Goal: Information Seeking & Learning: Learn about a topic

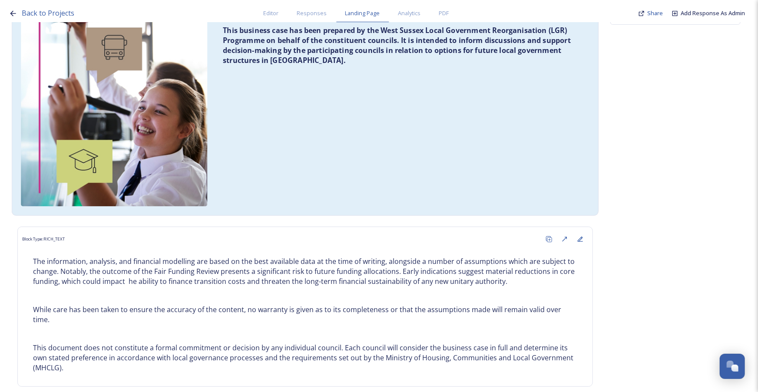
scroll to position [158, 0]
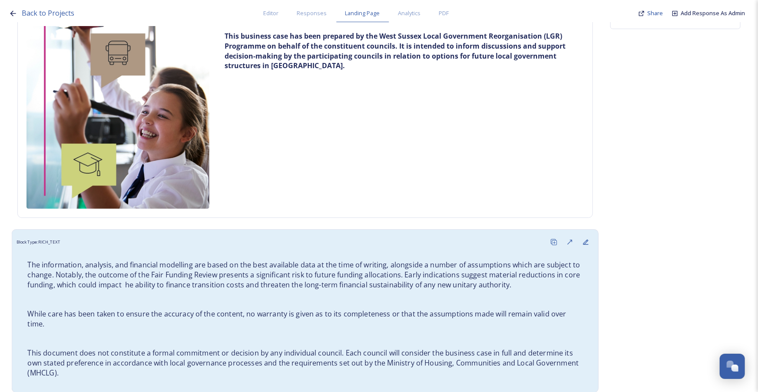
click at [269, 314] on p "While care has been taken to ensure the accuracy of the content, no warranty is…" at bounding box center [304, 319] width 555 height 20
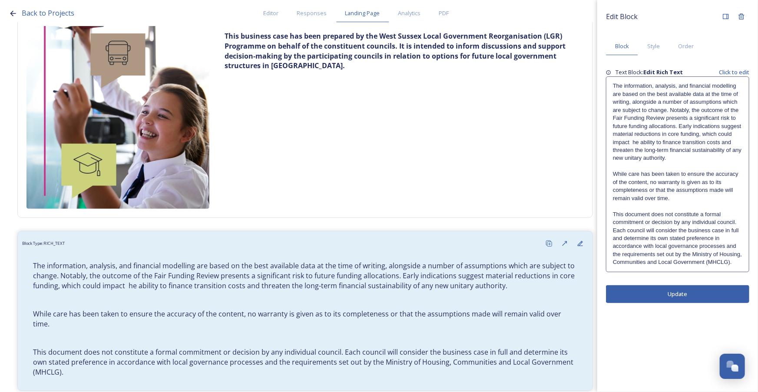
click at [676, 155] on p "The information, analysis, and financial modelling are based on the best availa…" at bounding box center [677, 122] width 129 height 80
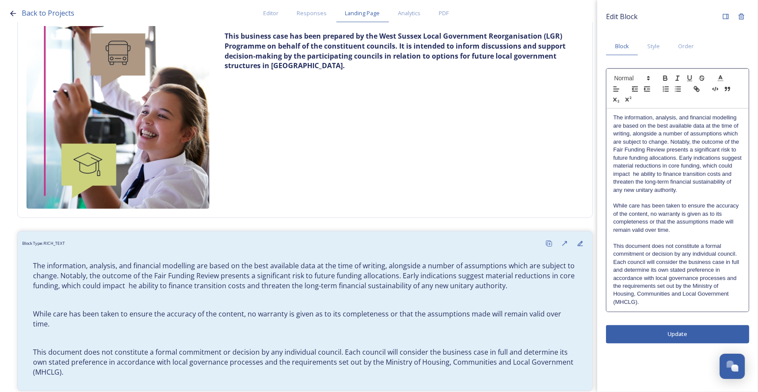
click at [693, 189] on p "The information, analysis, and financial modelling are based on the best availa…" at bounding box center [677, 154] width 129 height 80
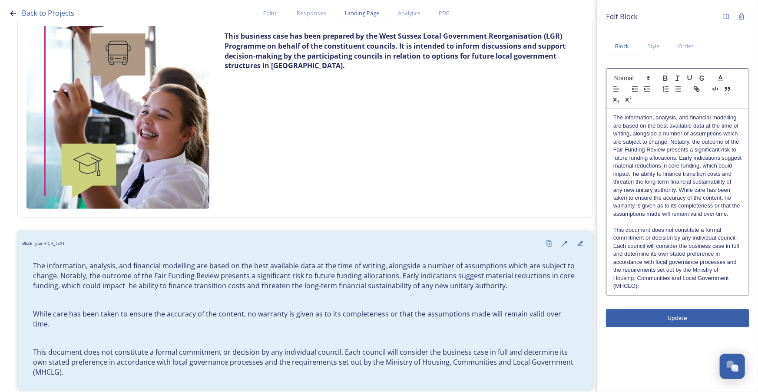
click at [702, 204] on p "The information, analysis, and financial modelling are based on the best availa…" at bounding box center [677, 166] width 129 height 104
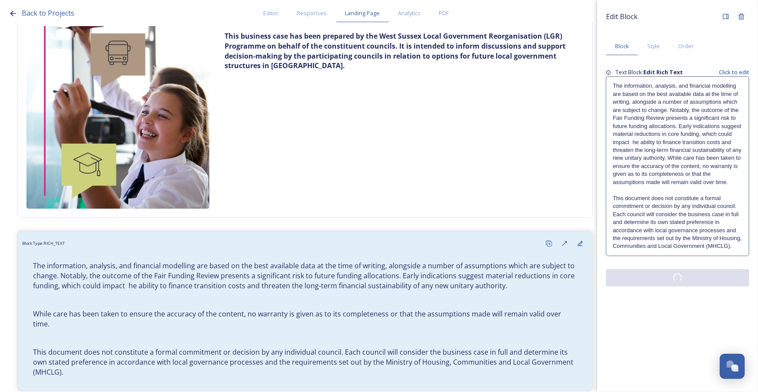
click at [686, 321] on div "Edit Block Block Style Order Text Block: Edit Rich Text Click to edit The infor…" at bounding box center [677, 196] width 161 height 392
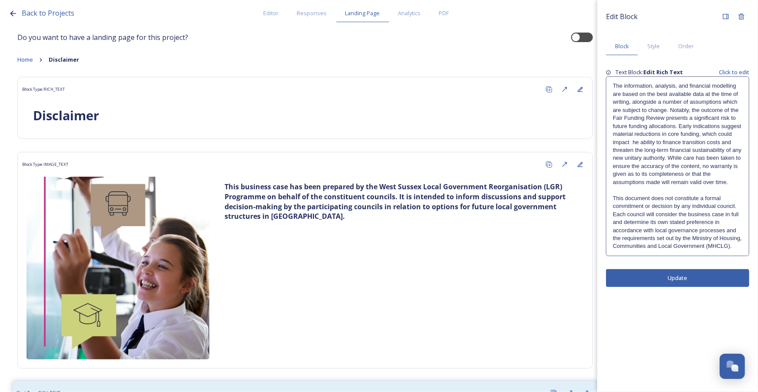
scroll to position [0, 0]
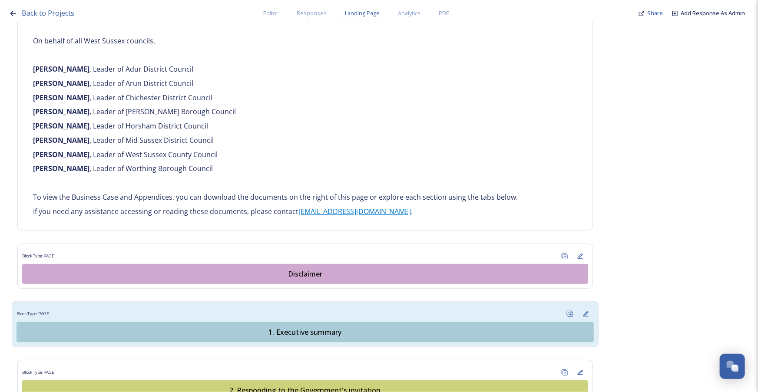
scroll to position [631, 0]
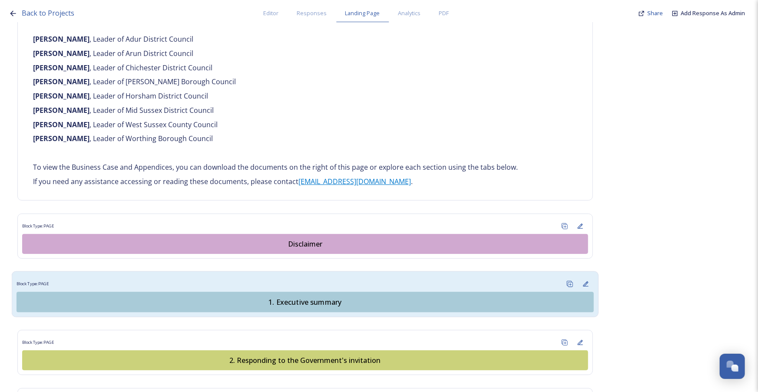
click at [270, 297] on div "1. Executive summary" at bounding box center [305, 302] width 568 height 10
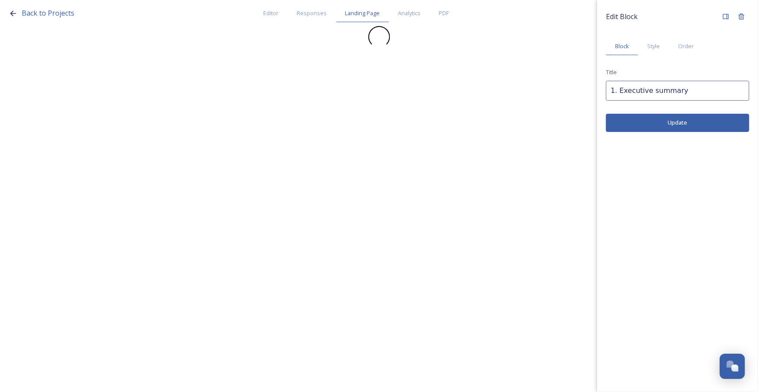
scroll to position [0, 0]
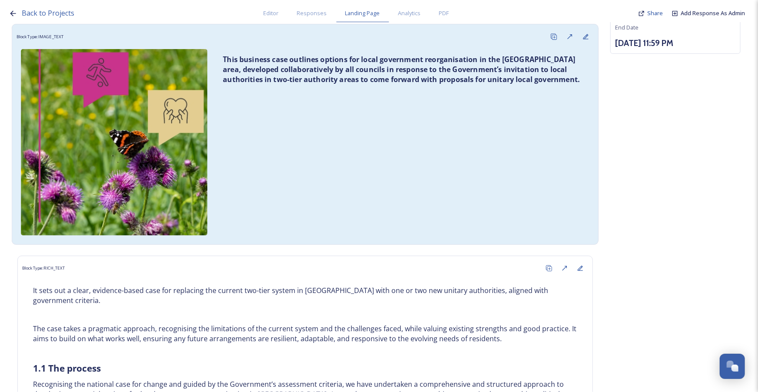
scroll to position [158, 0]
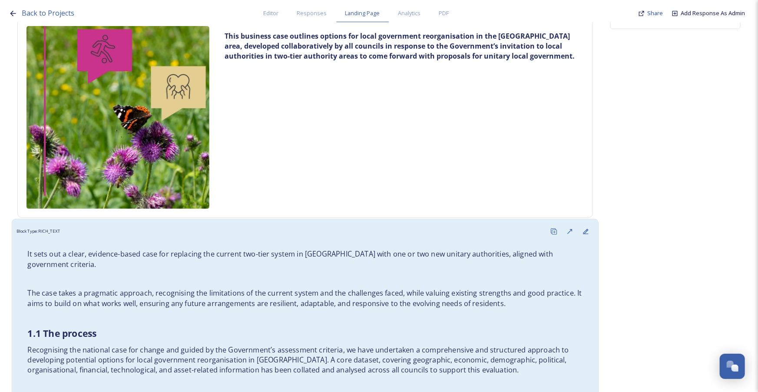
click at [264, 293] on p "The case takes a pragmatic approach, recognising the limitations of the current…" at bounding box center [304, 298] width 555 height 20
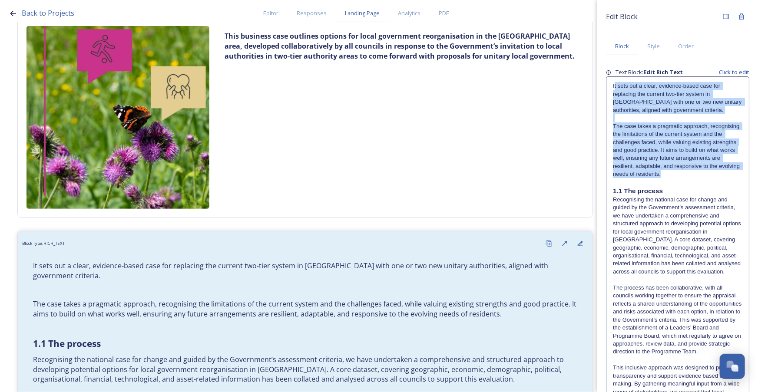
drag, startPoint x: 614, startPoint y: 86, endPoint x: 736, endPoint y: 178, distance: 153.5
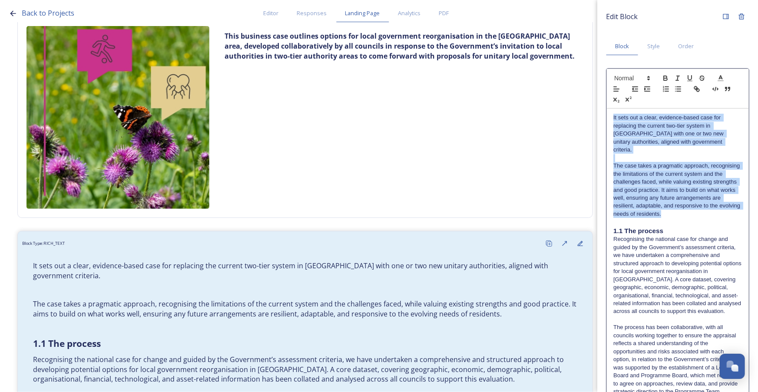
drag, startPoint x: 730, startPoint y: 206, endPoint x: 612, endPoint y: 109, distance: 153.0
copy div "It sets out a clear, evidence-based case for replacing the current two-tier sys…"
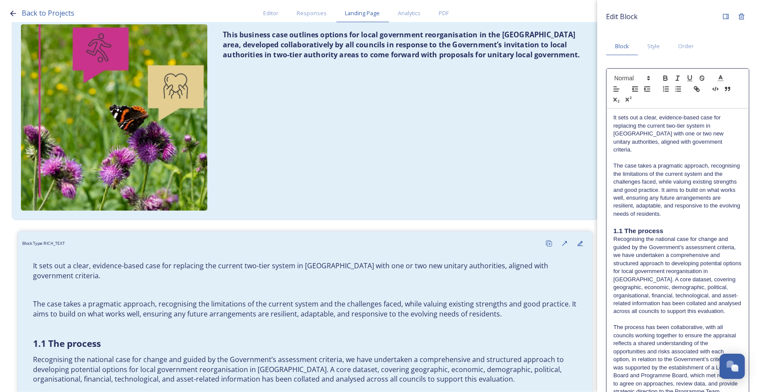
click at [470, 117] on div "This business case outlines options for local government reorganisation in the …" at bounding box center [305, 117] width 577 height 195
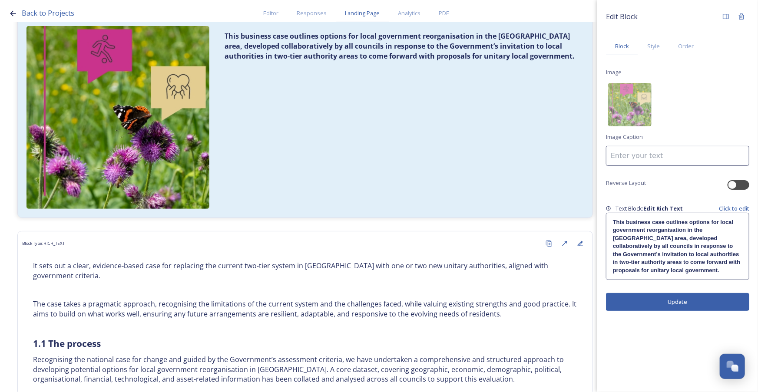
click at [669, 275] on div "This business case outlines options for local government reorganisation in the …" at bounding box center [677, 246] width 142 height 66
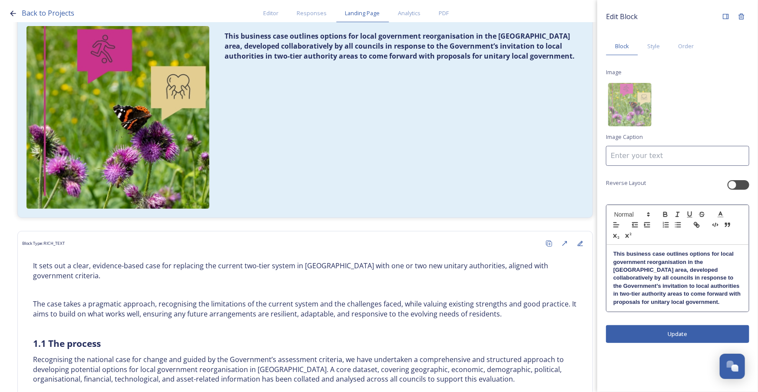
click at [656, 304] on p "This business case outlines options for local government reorganisation in the …" at bounding box center [677, 278] width 129 height 56
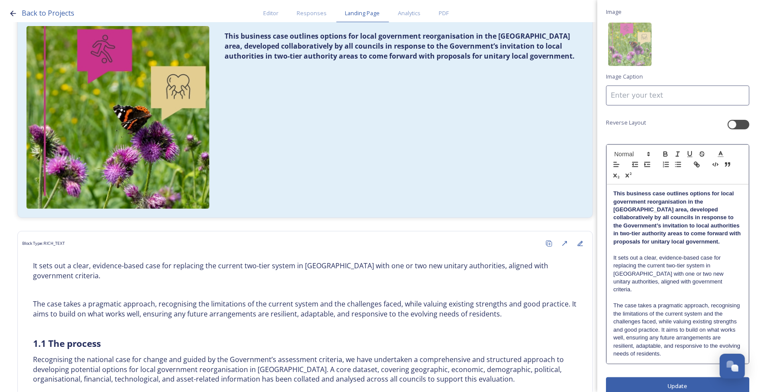
scroll to position [64, 0]
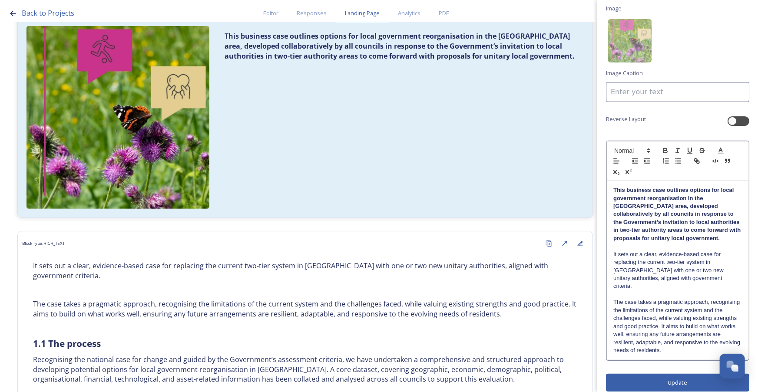
click at [679, 377] on div "Edit Block Block Style Order Image Image Caption Reverse Layout This business c…" at bounding box center [677, 168] width 143 height 447
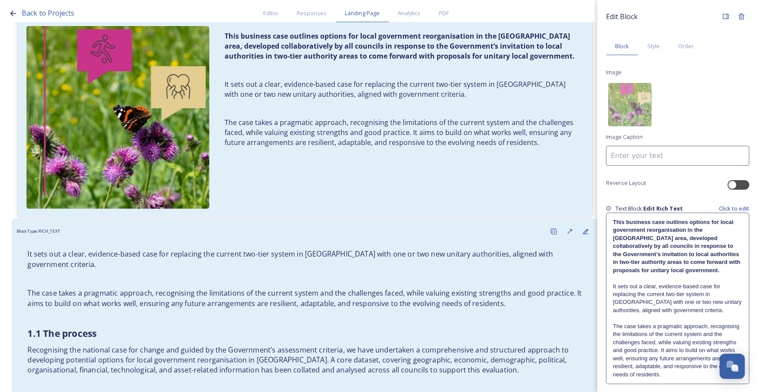
click at [440, 263] on p "It sets out a clear, evidence-based case for replacing the current two-tier sys…" at bounding box center [304, 259] width 555 height 20
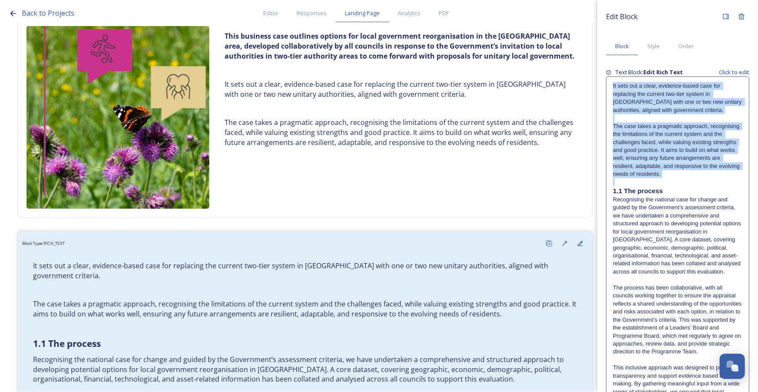
drag, startPoint x: 613, startPoint y: 190, endPoint x: 602, endPoint y: 81, distance: 109.5
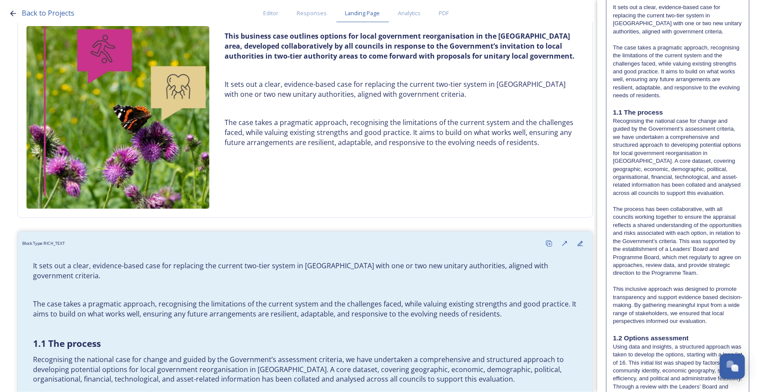
click at [684, 190] on p "Recognising the national case for change and guided by the Government’s assessm…" at bounding box center [677, 157] width 129 height 80
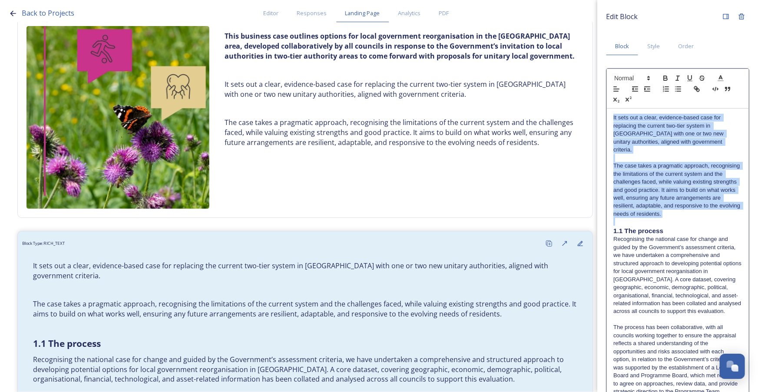
drag, startPoint x: 610, startPoint y: 221, endPoint x: 594, endPoint y: 116, distance: 106.6
click at [594, 116] on div "Back to Projects Editor Responses Landing Page Analytics PDF Share Add Response…" at bounding box center [379, 196] width 758 height 392
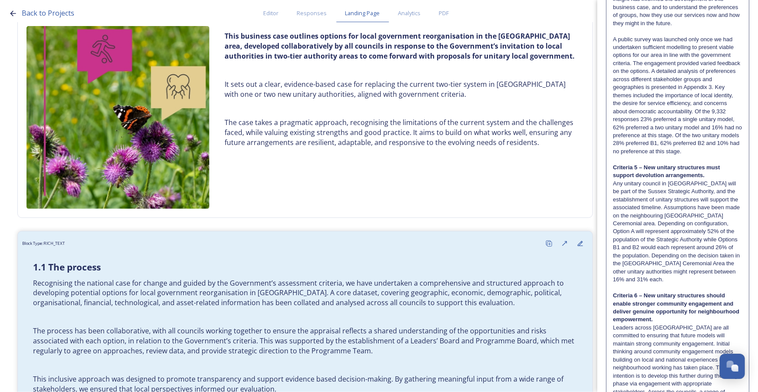
scroll to position [1476, 0]
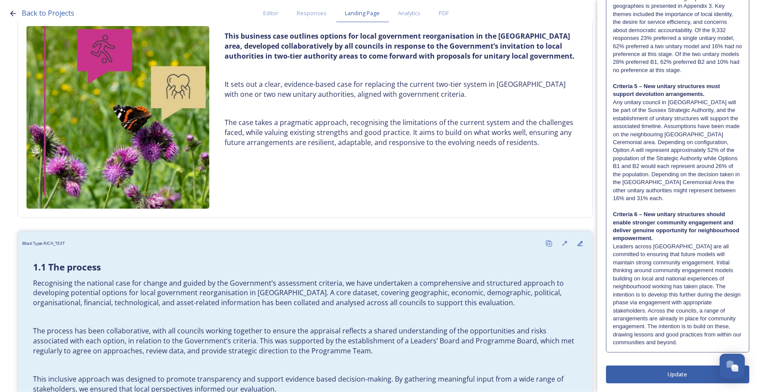
click at [654, 370] on button "Update" at bounding box center [677, 375] width 143 height 18
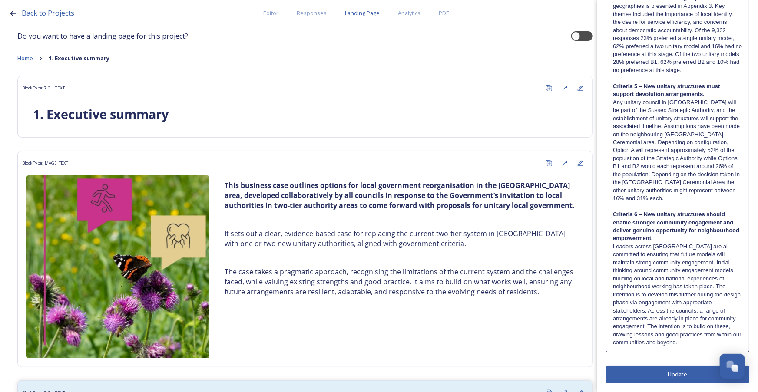
scroll to position [0, 0]
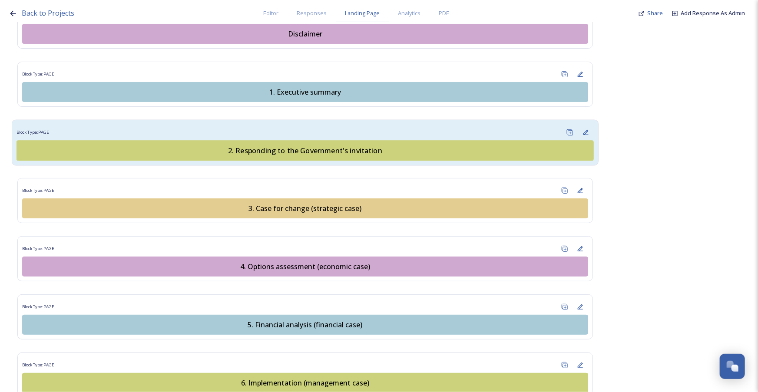
scroll to position [829, 0]
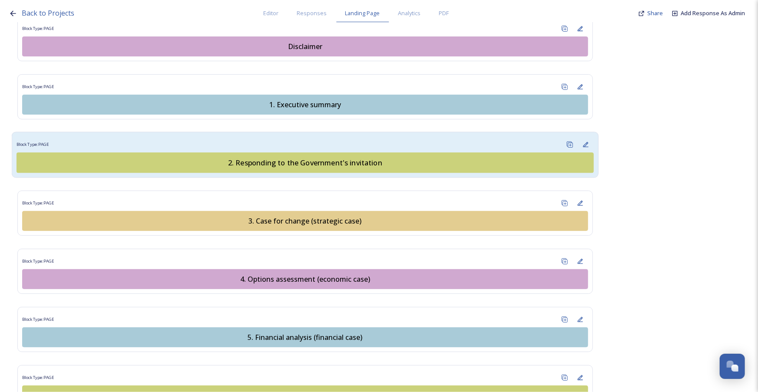
click at [315, 158] on div "2. Responding to the Government's invitation" at bounding box center [305, 163] width 568 height 10
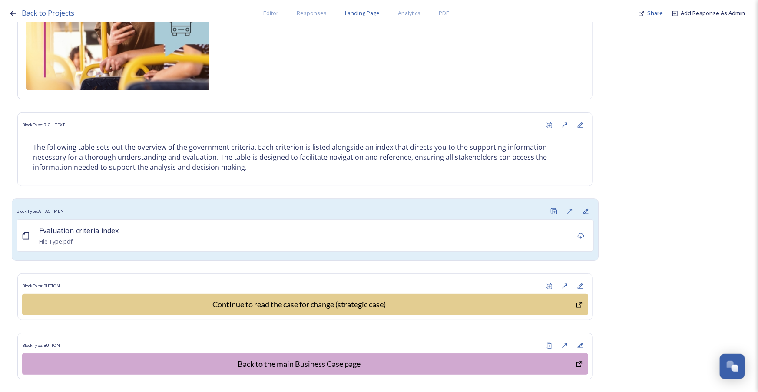
scroll to position [309, 0]
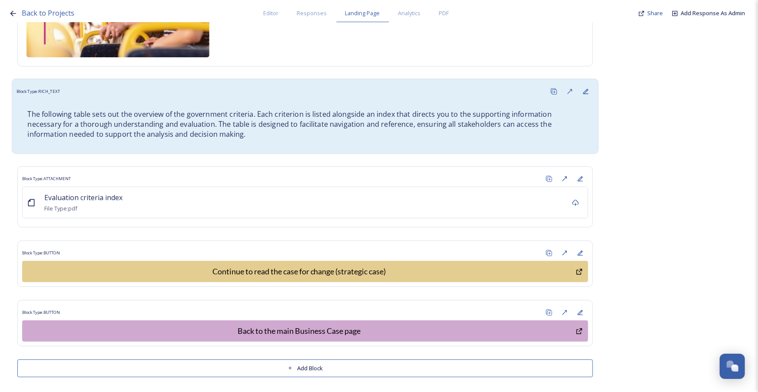
click at [274, 128] on p "The following table sets out the overview of the government criteria. Each crit…" at bounding box center [304, 124] width 555 height 30
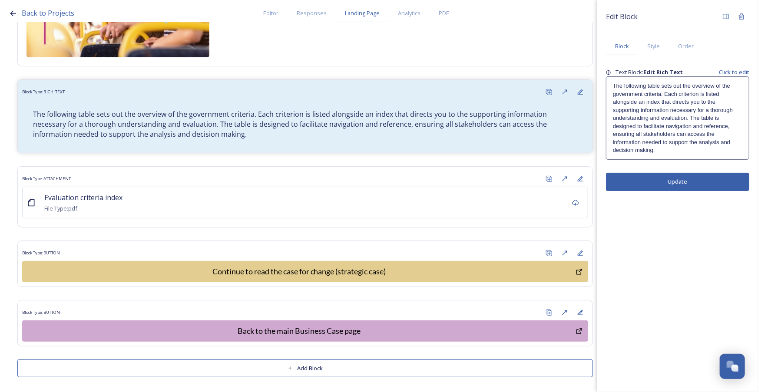
click at [659, 82] on div "The following table sets out the overview of the government criteria. Each crit…" at bounding box center [677, 118] width 142 height 83
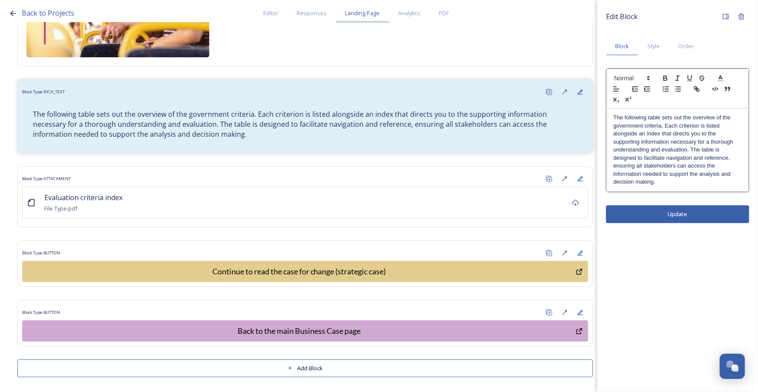
click at [660, 117] on p "The following table sets out the overview of the government criteria. Each crit…" at bounding box center [677, 150] width 129 height 72
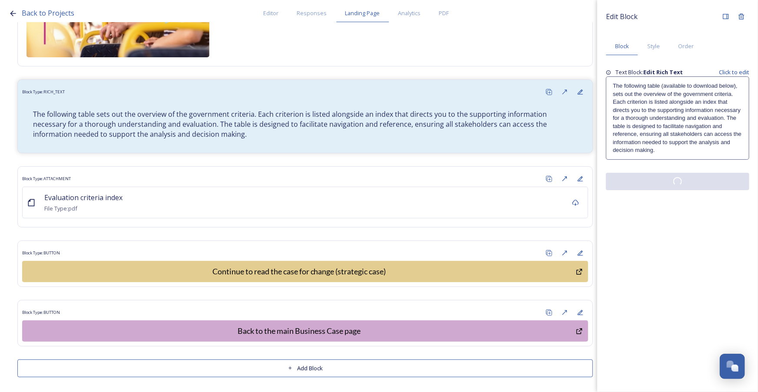
click at [692, 212] on div "Edit Block Block Style Order Text Block: Edit Rich Text Click to edit The follo…" at bounding box center [677, 196] width 161 height 392
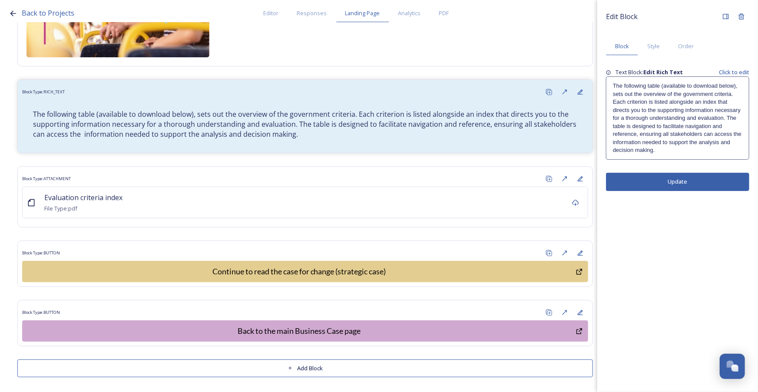
click at [738, 83] on p "The following table (available to download below), sets out the overview of the…" at bounding box center [677, 118] width 129 height 72
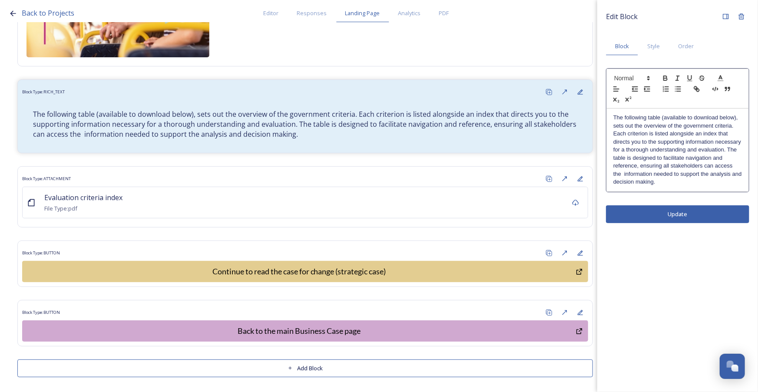
click at [737, 122] on p "The following table (available to download below), sets out the overview of the…" at bounding box center [677, 150] width 129 height 72
click at [742, 120] on div "The following table (available to download below), sets out the overview of the…" at bounding box center [678, 150] width 142 height 83
click at [629, 210] on div "Edit Block Block Style Order The following table (available to download below) …" at bounding box center [677, 196] width 161 height 392
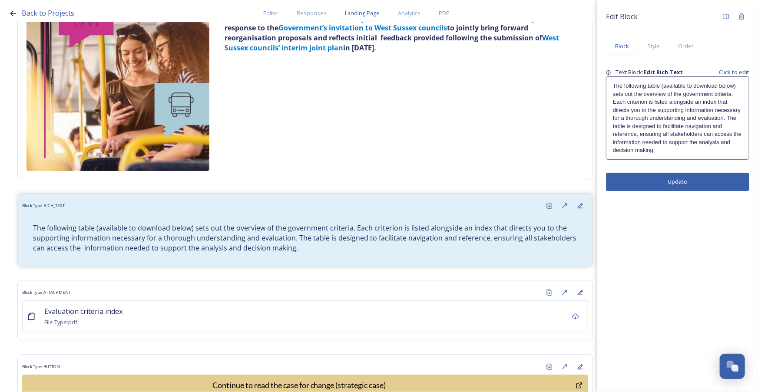
scroll to position [197, 0]
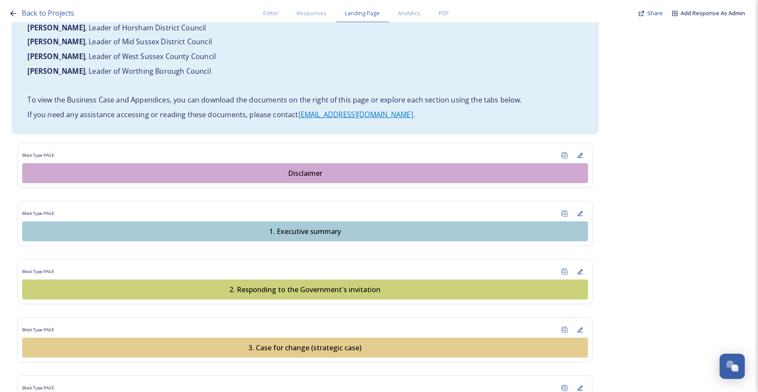
scroll to position [710, 0]
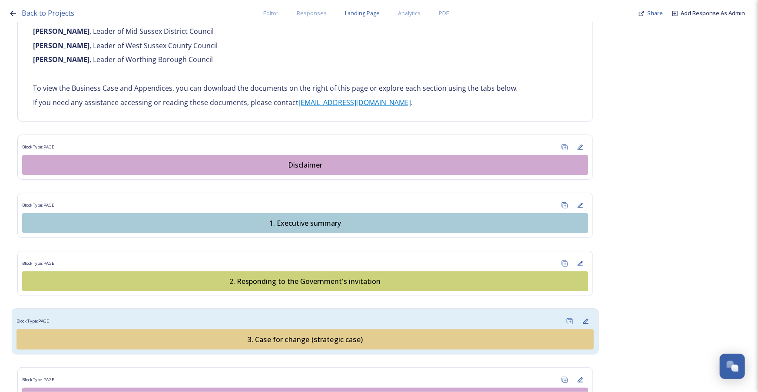
click at [348, 334] on div "3. Case for change (strategic case)" at bounding box center [305, 339] width 568 height 10
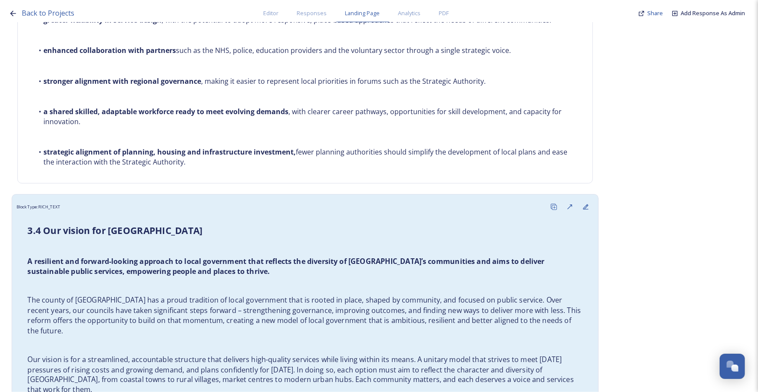
scroll to position [2115, 0]
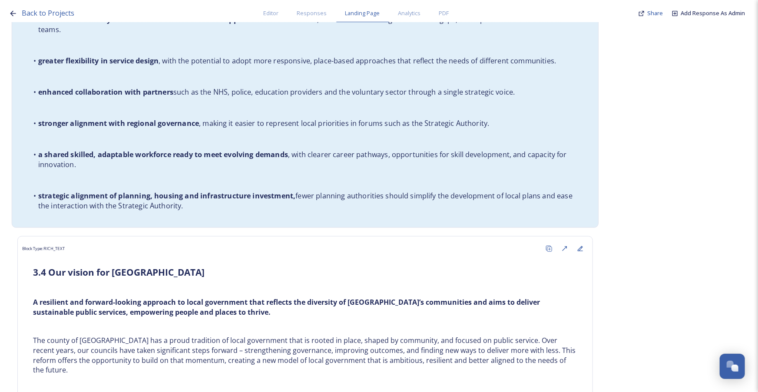
click at [295, 191] on li "strategic alignment of planning, housing and infrastructure investment, fewer p…" at bounding box center [304, 201] width 555 height 20
click at [287, 191] on strong "strategic alignment of planning, housing and infrastructure investment," at bounding box center [167, 196] width 258 height 10
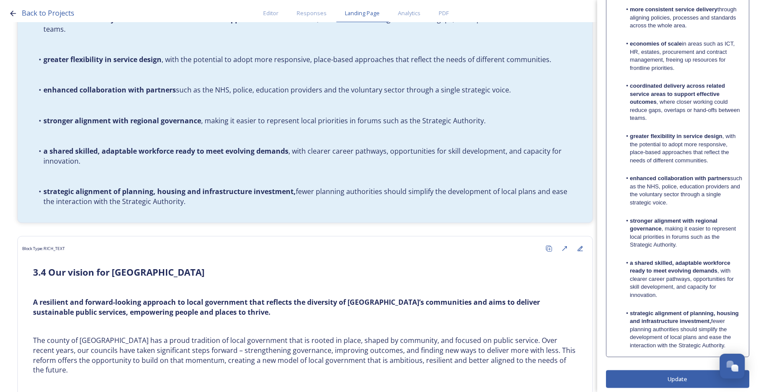
scroll to position [302, 0]
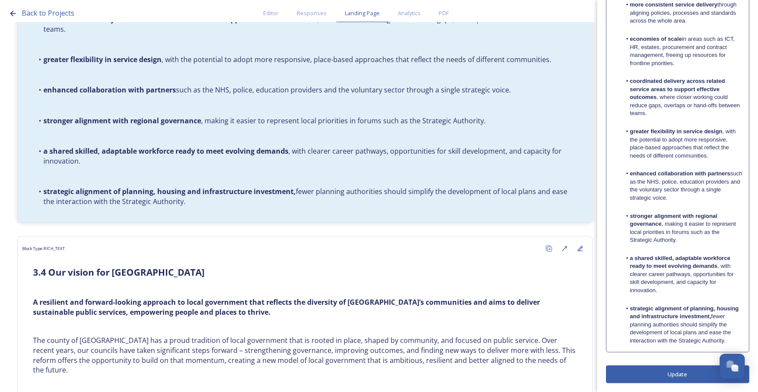
click at [732, 317] on strong "strategic alignment of planning, housing and infrastructure investment," at bounding box center [685, 312] width 110 height 14
click at [733, 316] on strong "strategic alignment of planning, housing and infrastructure investment," at bounding box center [685, 311] width 110 height 14
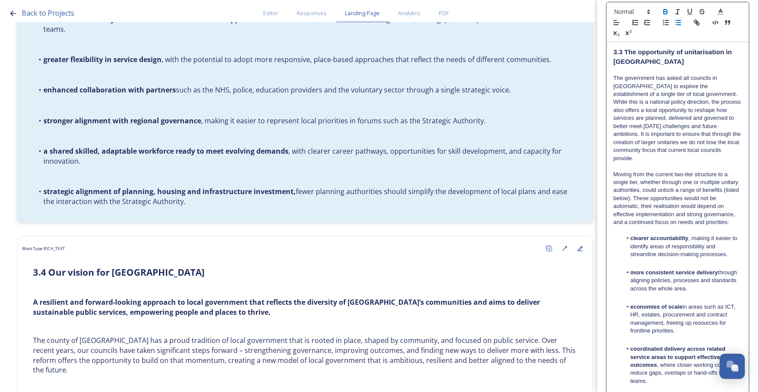
scroll to position [27, 0]
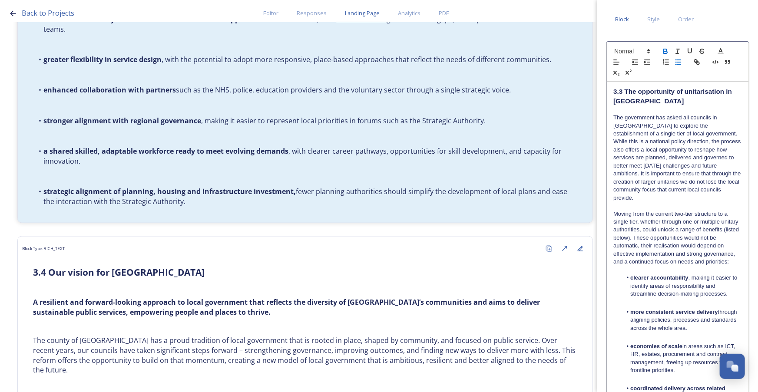
click at [666, 49] on icon "button" at bounding box center [665, 50] width 3 height 2
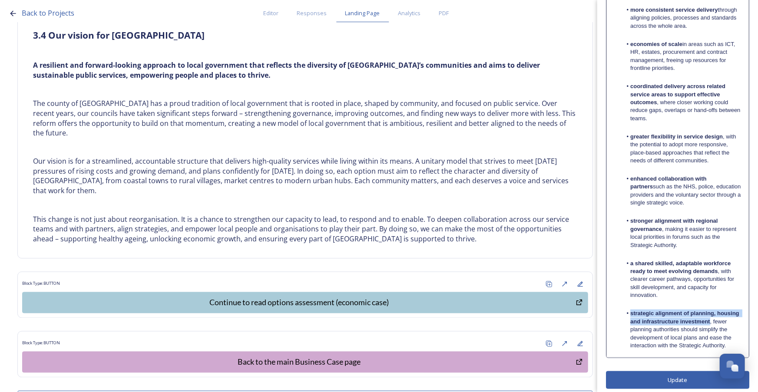
scroll to position [343, 0]
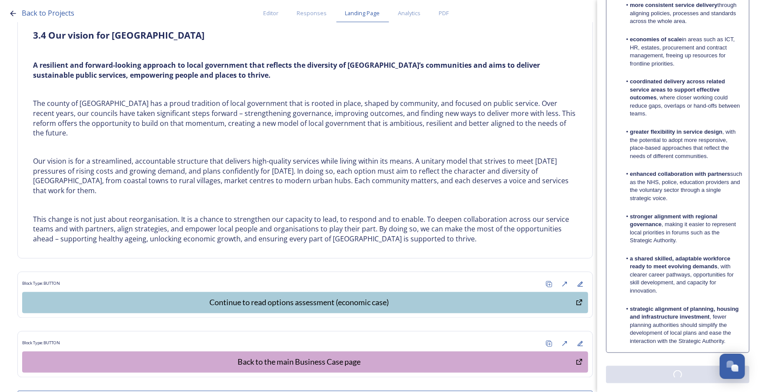
click at [683, 374] on div "Edit Block Block Style Order Text Block: Edit Rich Text Click to edit 3.3 The o…" at bounding box center [677, 49] width 143 height 669
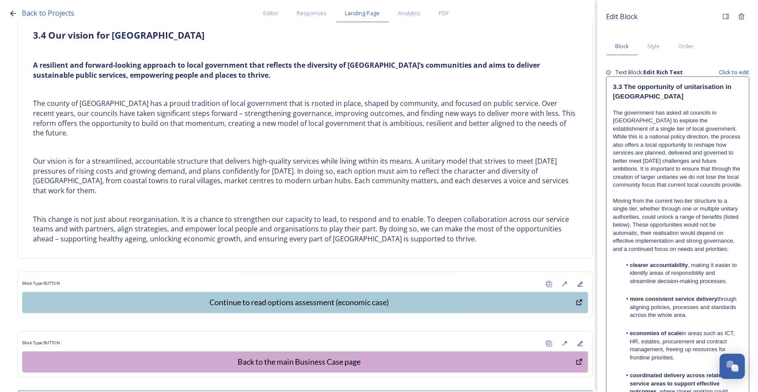
scroll to position [2312, 0]
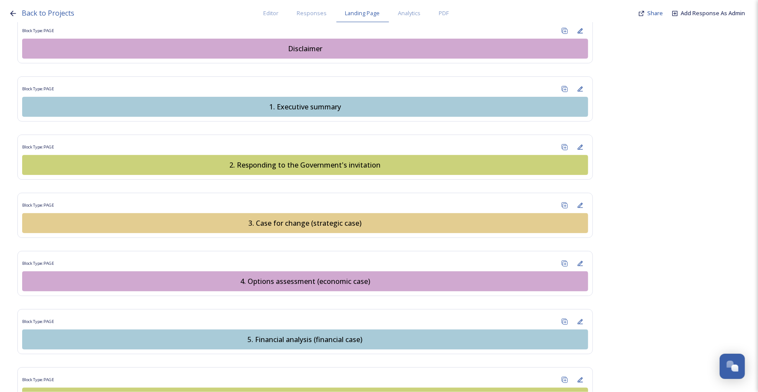
scroll to position [829, 0]
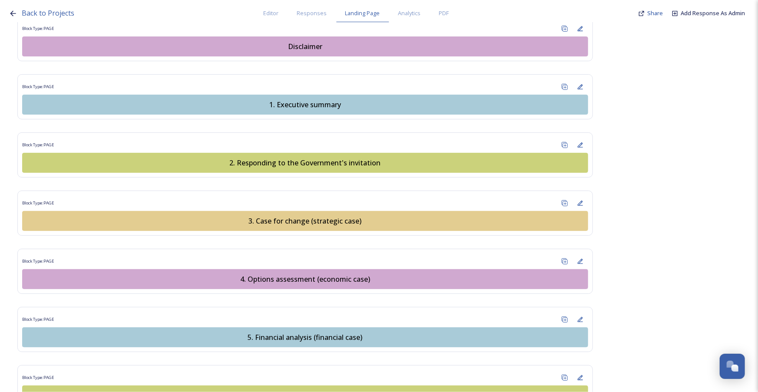
click at [296, 274] on div "4. Options assessment (economic case)" at bounding box center [305, 279] width 556 height 10
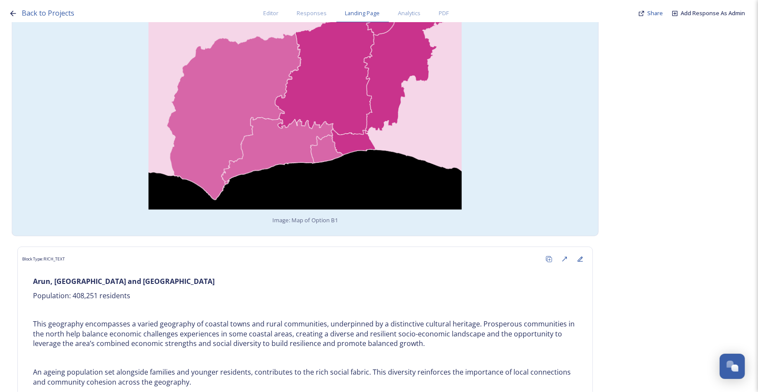
scroll to position [1658, 0]
